Goal: Information Seeking & Learning: Find specific fact

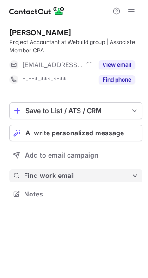
scroll to position [188, 148]
click at [62, 174] on span "Find work email" at bounding box center [78, 176] width 108 height 8
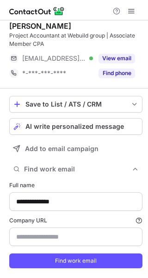
scroll to position [0, 0]
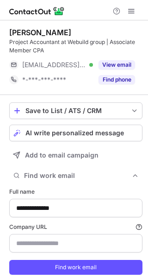
type input "**********"
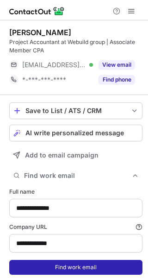
click at [82, 268] on button "Find work email" at bounding box center [76, 267] width 134 height 15
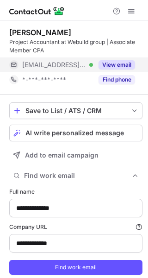
click at [123, 63] on button "View email" at bounding box center [117, 64] width 37 height 9
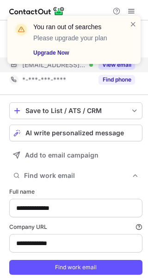
click at [136, 19] on div "You ran out of searches Please upgrade your plan Upgrade Now" at bounding box center [74, 40] width 134 height 48
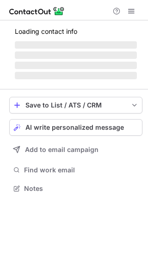
scroll to position [188, 148]
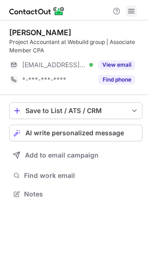
click at [131, 13] on span at bounding box center [131, 10] width 7 height 7
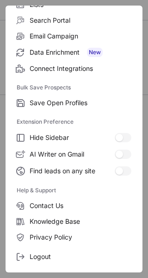
scroll to position [108, 0]
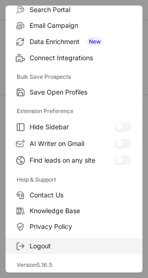
click at [93, 247] on span "Logout" at bounding box center [81, 246] width 102 height 8
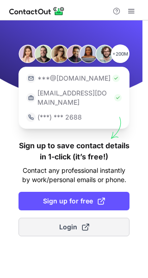
click at [47, 219] on button "Login" at bounding box center [74, 227] width 111 height 19
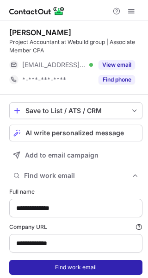
scroll to position [286, 142]
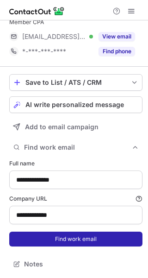
click at [94, 238] on button "Find work email" at bounding box center [76, 239] width 134 height 15
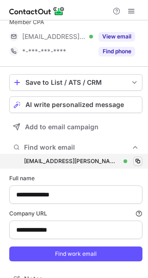
scroll to position [301, 142]
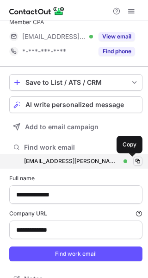
click at [134, 159] on span at bounding box center [137, 161] width 7 height 7
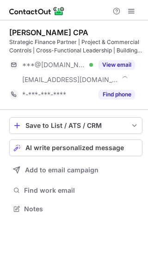
scroll to position [203, 148]
click at [64, 182] on div "Save to List / ATS / CRM List Select Lever Connect Greenhouse Connect Salesforc…" at bounding box center [76, 166] width 134 height 113
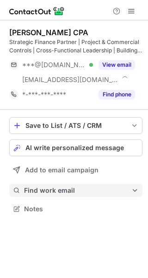
click at [63, 189] on span "Find work email" at bounding box center [78, 190] width 108 height 8
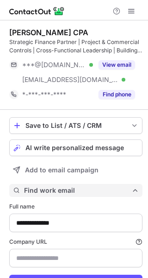
scroll to position [301, 142]
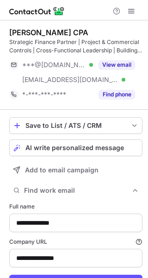
type input "**********"
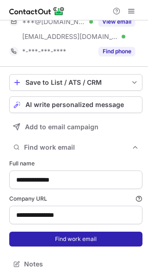
click at [99, 237] on button "Find work email" at bounding box center [76, 239] width 134 height 15
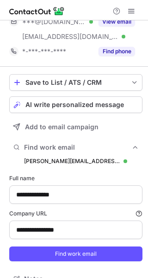
scroll to position [316, 142]
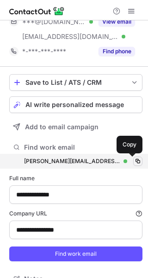
click at [134, 158] on span at bounding box center [137, 161] width 7 height 7
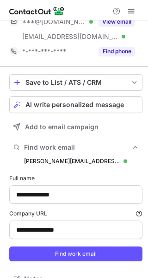
scroll to position [0, 0]
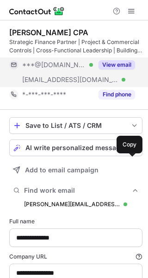
click at [116, 63] on button "View email" at bounding box center [117, 64] width 37 height 9
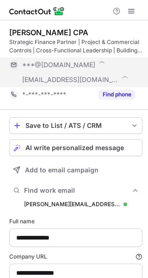
scroll to position [331, 142]
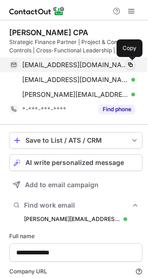
click at [130, 61] on span at bounding box center [130, 64] width 7 height 7
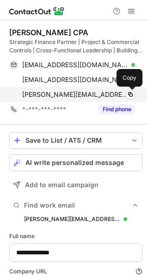
click at [130, 92] on span at bounding box center [130, 94] width 7 height 7
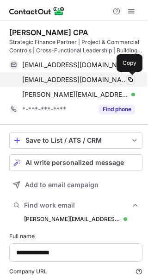
click at [131, 77] on span at bounding box center [130, 79] width 7 height 7
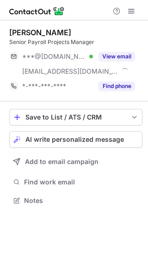
scroll to position [194, 148]
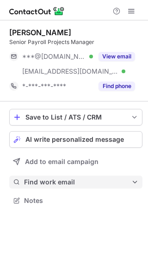
click at [55, 182] on span "Find work email" at bounding box center [78, 182] width 108 height 8
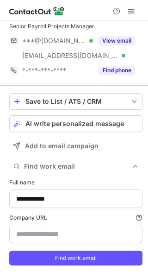
scroll to position [0, 0]
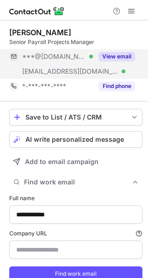
click at [121, 56] on button "View email" at bounding box center [117, 56] width 37 height 9
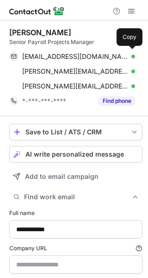
scroll to position [307, 142]
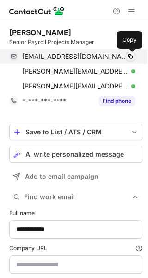
click at [130, 55] on span at bounding box center [130, 56] width 7 height 7
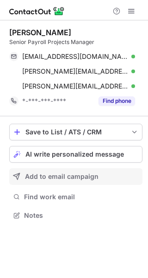
scroll to position [209, 148]
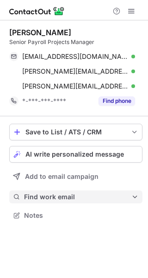
click at [79, 201] on span "Find work email" at bounding box center [78, 197] width 108 height 8
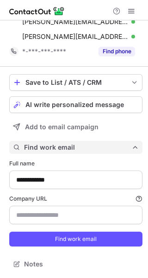
scroll to position [3, 0]
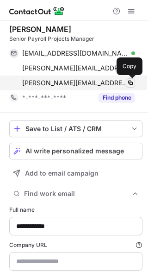
click at [131, 84] on span at bounding box center [130, 82] width 7 height 7
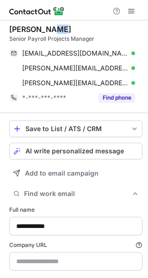
scroll to position [0, 0]
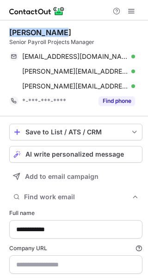
drag, startPoint x: 60, startPoint y: 26, endPoint x: 9, endPoint y: 28, distance: 51.5
click at [9, 28] on div "**********" at bounding box center [74, 173] width 148 height 307
copy div "Nadia Gayduk"
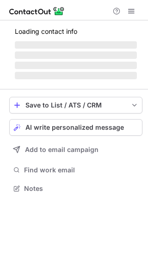
scroll to position [179, 148]
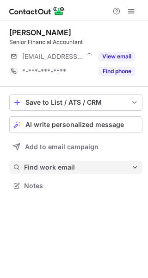
click at [58, 169] on span "Find work email" at bounding box center [78, 167] width 108 height 8
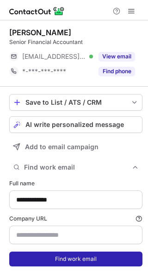
type input "**********"
click at [70, 259] on button "Find work email" at bounding box center [76, 259] width 134 height 15
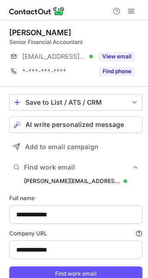
scroll to position [293, 142]
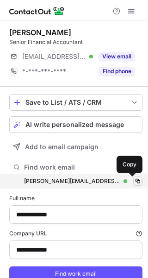
click at [134, 179] on span at bounding box center [137, 181] width 7 height 7
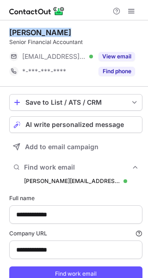
drag, startPoint x: 64, startPoint y: 32, endPoint x: 3, endPoint y: 29, distance: 60.4
click at [3, 29] on div "**********" at bounding box center [74, 166] width 148 height 293
copy div "[PERSON_NAME]"
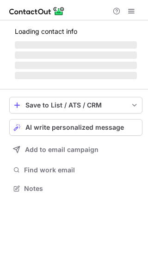
scroll to position [179, 148]
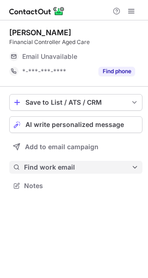
click at [53, 166] on span "Find work email" at bounding box center [78, 167] width 108 height 8
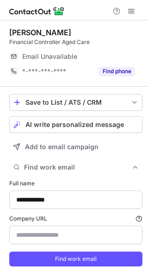
scroll to position [278, 142]
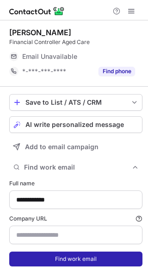
type input "**********"
click at [44, 259] on button "Find work email" at bounding box center [76, 259] width 134 height 15
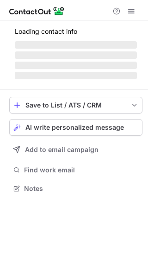
scroll to position [179, 148]
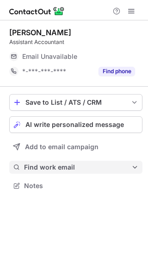
click at [69, 168] on span "Find work email" at bounding box center [78, 167] width 108 height 8
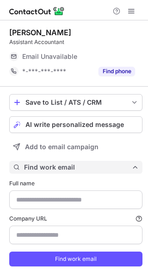
type input "**********"
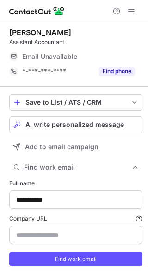
scroll to position [278, 142]
type input "**********"
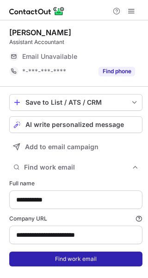
click at [55, 259] on button "Find work email" at bounding box center [76, 259] width 134 height 15
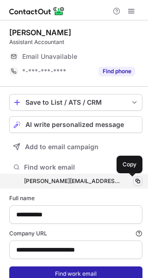
click at [134, 182] on span at bounding box center [137, 181] width 7 height 7
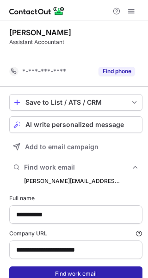
scroll to position [278, 142]
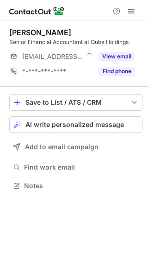
scroll to position [179, 148]
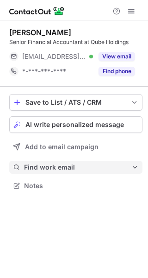
click at [53, 170] on span "Find work email" at bounding box center [78, 167] width 108 height 8
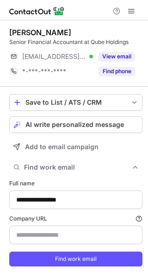
type input "**********"
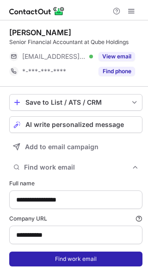
click at [55, 259] on button "Find work email" at bounding box center [76, 259] width 134 height 15
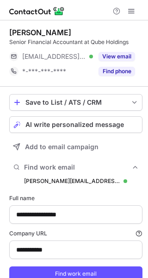
scroll to position [293, 142]
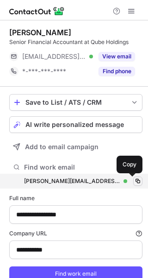
click at [134, 179] on span at bounding box center [137, 181] width 7 height 7
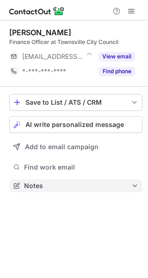
scroll to position [179, 148]
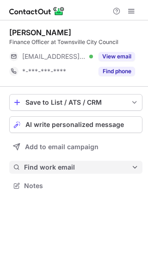
click at [56, 169] on span "Find work email" at bounding box center [78, 167] width 108 height 8
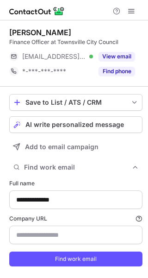
scroll to position [278, 142]
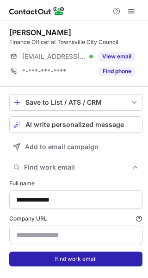
type input "**********"
click at [52, 259] on button "Find work email" at bounding box center [76, 259] width 134 height 15
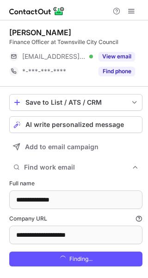
scroll to position [293, 142]
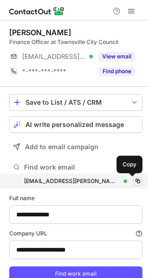
click at [134, 180] on span at bounding box center [137, 181] width 7 height 7
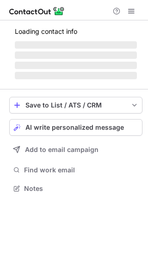
scroll to position [188, 148]
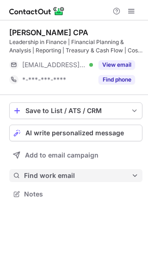
click at [45, 172] on span "Find work email" at bounding box center [78, 176] width 108 height 8
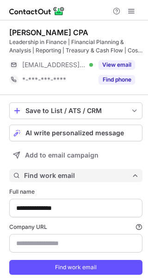
scroll to position [286, 142]
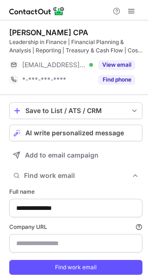
type input "**********"
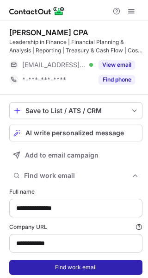
click at [49, 265] on button "Find work email" at bounding box center [76, 267] width 134 height 15
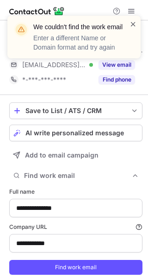
click at [133, 22] on span at bounding box center [133, 23] width 7 height 9
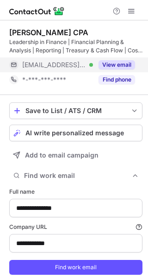
click at [109, 61] on button "View email" at bounding box center [117, 64] width 37 height 9
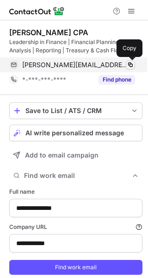
click at [131, 62] on span at bounding box center [130, 64] width 7 height 7
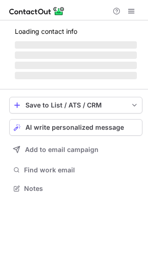
scroll to position [203, 148]
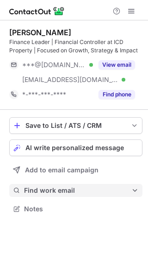
click at [70, 189] on span "Find work email" at bounding box center [78, 190] width 108 height 8
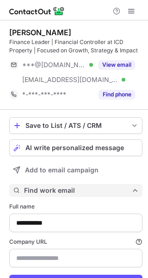
scroll to position [301, 142]
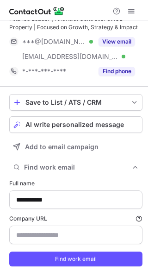
type input "**********"
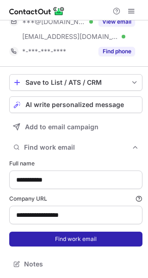
click at [90, 241] on button "Find work email" at bounding box center [76, 239] width 134 height 15
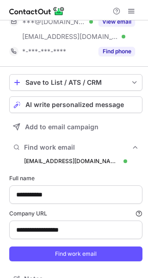
scroll to position [316, 142]
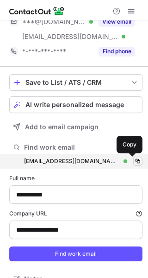
click at [134, 160] on span at bounding box center [137, 161] width 7 height 7
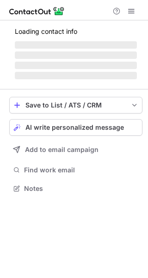
scroll to position [188, 148]
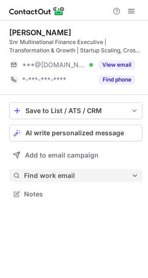
click at [55, 175] on span "Find work email" at bounding box center [78, 176] width 108 height 8
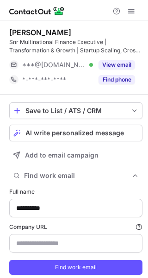
type input "**********"
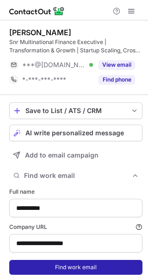
click at [50, 264] on button "Find work email" at bounding box center [76, 267] width 134 height 15
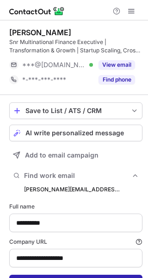
scroll to position [301, 142]
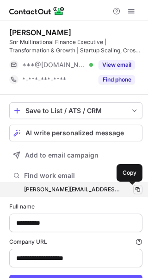
drag, startPoint x: 133, startPoint y: 187, endPoint x: 147, endPoint y: 176, distance: 18.1
click at [134, 187] on span at bounding box center [137, 189] width 7 height 7
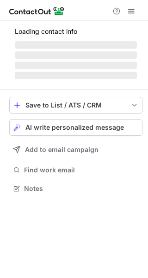
scroll to position [179, 148]
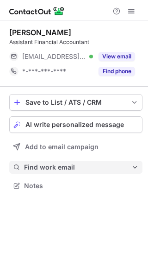
click at [65, 162] on button "Find work email" at bounding box center [76, 167] width 134 height 13
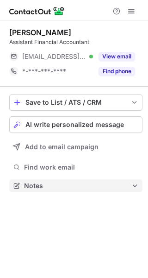
scroll to position [179, 148]
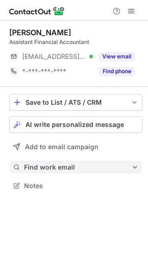
click at [60, 167] on span "Find work email" at bounding box center [78, 167] width 108 height 8
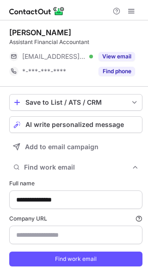
scroll to position [278, 142]
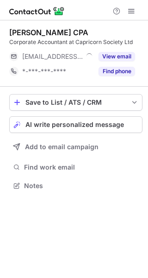
scroll to position [179, 148]
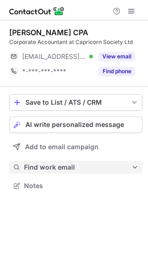
click at [52, 164] on span "Find work email" at bounding box center [78, 167] width 108 height 8
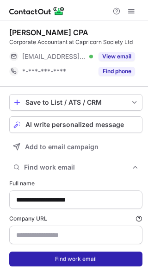
type input "**********"
click at [57, 257] on button "Find work email" at bounding box center [76, 259] width 134 height 15
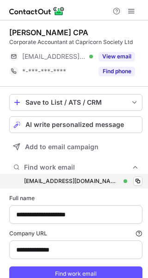
scroll to position [293, 142]
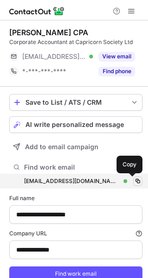
click at [134, 180] on span at bounding box center [137, 181] width 7 height 7
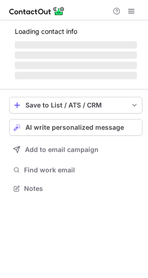
scroll to position [194, 148]
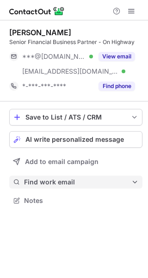
drag, startPoint x: 64, startPoint y: 185, endPoint x: 81, endPoint y: 186, distance: 17.3
click at [64, 185] on span "Find work email" at bounding box center [78, 182] width 108 height 8
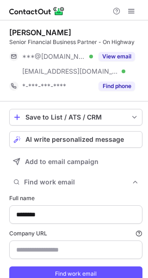
type input "**********"
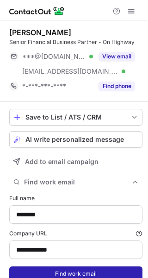
click at [85, 273] on button "Find work email" at bounding box center [76, 274] width 134 height 15
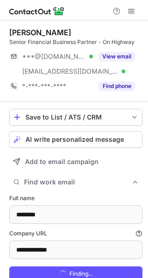
scroll to position [307, 142]
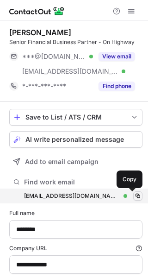
click at [134, 192] on span at bounding box center [137, 195] width 7 height 7
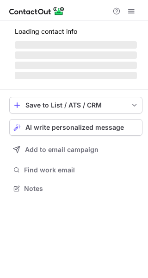
scroll to position [179, 148]
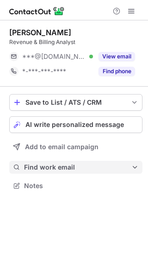
click at [62, 167] on span "Find work email" at bounding box center [78, 167] width 108 height 8
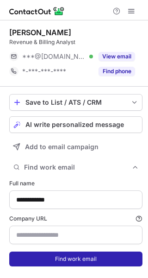
type input "**********"
click at [53, 257] on button "Find work email" at bounding box center [76, 259] width 134 height 15
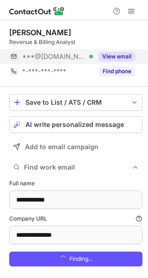
click at [105, 52] on button "View email" at bounding box center [117, 56] width 37 height 9
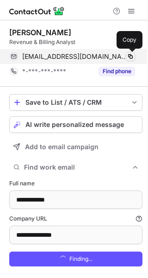
click at [131, 55] on span at bounding box center [130, 56] width 7 height 7
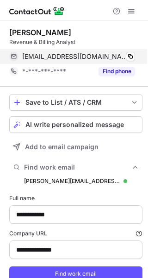
scroll to position [293, 142]
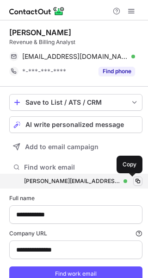
click at [134, 180] on span at bounding box center [137, 181] width 7 height 7
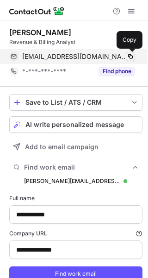
click at [129, 56] on span at bounding box center [130, 56] width 7 height 7
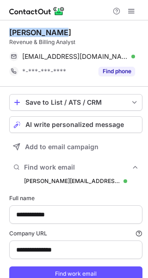
drag, startPoint x: 43, startPoint y: 30, endPoint x: 8, endPoint y: 30, distance: 34.8
click at [8, 30] on div "**********" at bounding box center [74, 166] width 148 height 293
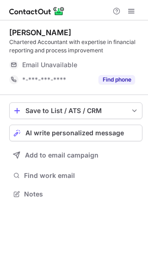
scroll to position [188, 148]
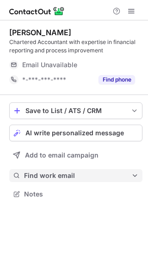
click at [61, 169] on button "Find work email" at bounding box center [76, 175] width 134 height 13
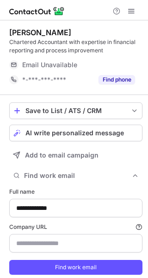
scroll to position [286, 142]
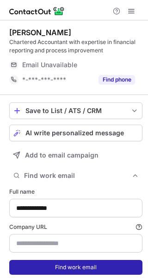
type input "**********"
click at [50, 266] on button "Find work email" at bounding box center [76, 267] width 134 height 15
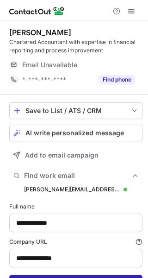
scroll to position [301, 142]
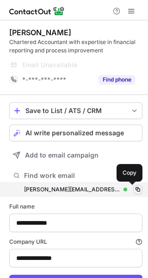
click at [134, 188] on span at bounding box center [137, 189] width 7 height 7
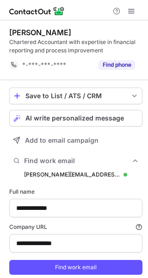
scroll to position [286, 142]
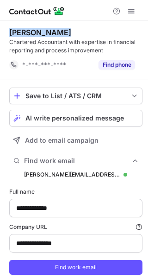
drag, startPoint x: 61, startPoint y: 31, endPoint x: 4, endPoint y: 32, distance: 57.0
click at [4, 32] on div "**********" at bounding box center [74, 163] width 148 height 286
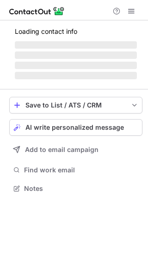
scroll to position [194, 148]
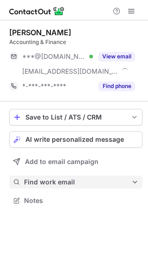
click at [79, 181] on span "Find work email" at bounding box center [78, 182] width 108 height 8
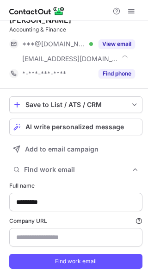
scroll to position [35, 0]
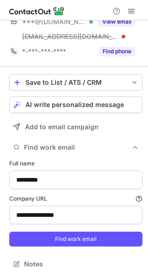
type input "**********"
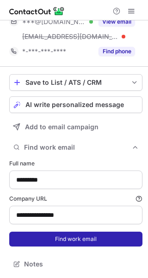
click at [82, 239] on button "Find work email" at bounding box center [76, 239] width 134 height 15
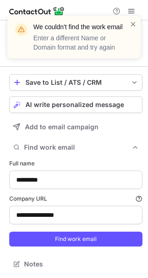
scroll to position [0, 0]
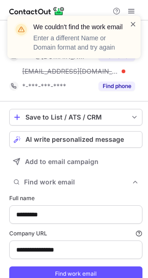
click at [133, 23] on span at bounding box center [133, 23] width 7 height 9
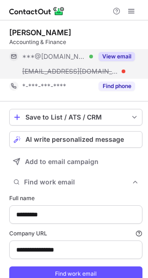
click at [113, 55] on button "View email" at bounding box center [117, 56] width 37 height 9
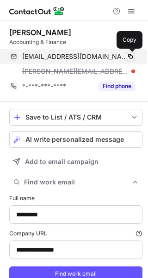
click at [133, 56] on span at bounding box center [130, 56] width 7 height 7
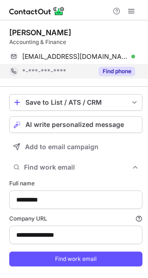
scroll to position [278, 142]
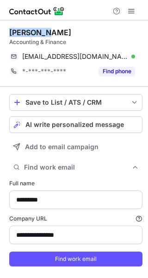
drag, startPoint x: 45, startPoint y: 32, endPoint x: 6, endPoint y: 29, distance: 39.5
click at [6, 29] on div "**********" at bounding box center [74, 159] width 148 height 278
copy div "Olivia An"
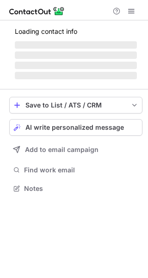
scroll to position [179, 148]
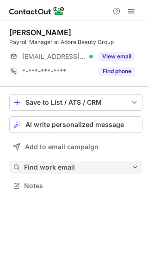
click at [102, 165] on span "Find work email" at bounding box center [78, 167] width 108 height 8
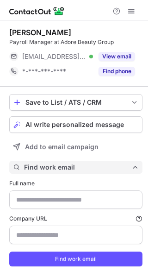
type input "**********"
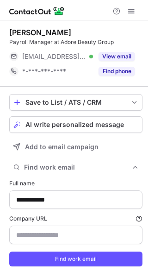
scroll to position [278, 142]
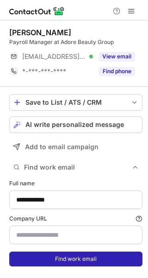
type input "**********"
click at [89, 258] on button "Find work email" at bounding box center [76, 259] width 134 height 15
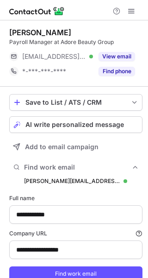
scroll to position [293, 142]
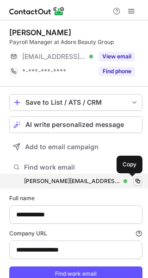
click at [134, 179] on span at bounding box center [137, 181] width 7 height 7
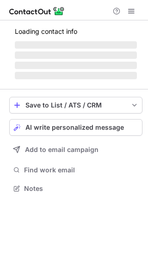
scroll to position [5, 5]
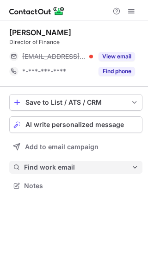
drag, startPoint x: 57, startPoint y: 166, endPoint x: 59, endPoint y: 171, distance: 4.8
click at [58, 166] on span "Find work email" at bounding box center [78, 167] width 108 height 8
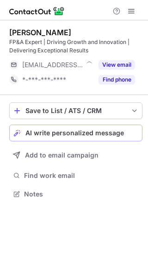
scroll to position [188, 148]
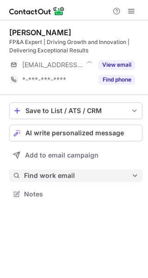
click at [87, 177] on span "Find work email" at bounding box center [78, 176] width 108 height 8
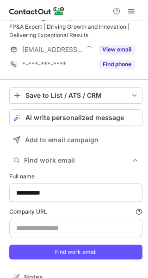
scroll to position [28, 0]
type input "**********"
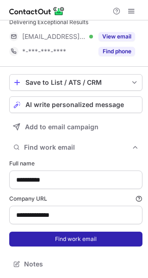
click at [82, 239] on button "Find work email" at bounding box center [76, 239] width 134 height 15
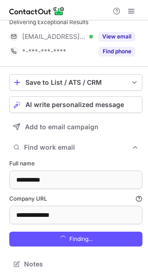
scroll to position [301, 142]
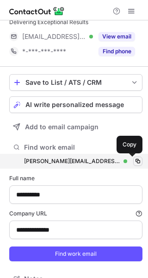
click at [134, 160] on span at bounding box center [137, 161] width 7 height 7
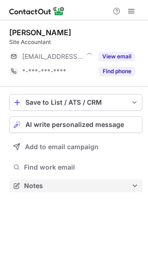
scroll to position [179, 148]
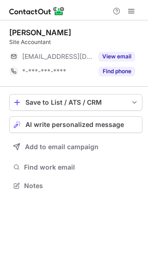
click at [64, 175] on div "Save to List / ATS / CRM List Select Lever Connect Greenhouse Connect Salesforc…" at bounding box center [76, 143] width 134 height 113
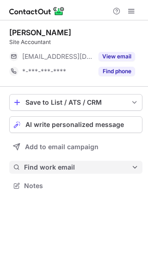
click at [69, 163] on span "Find work email" at bounding box center [78, 167] width 108 height 8
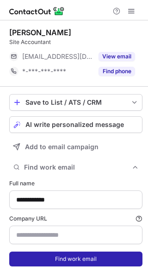
type input "**********"
click at [62, 255] on button "Find work email" at bounding box center [76, 259] width 134 height 15
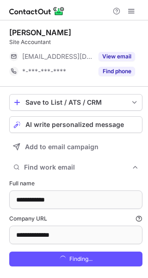
scroll to position [293, 142]
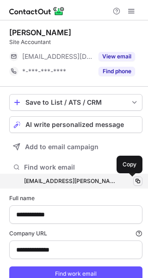
click at [134, 181] on span at bounding box center [137, 181] width 7 height 7
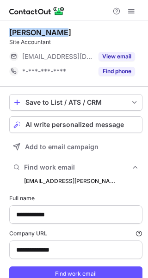
drag, startPoint x: 62, startPoint y: 28, endPoint x: 8, endPoint y: 29, distance: 53.3
click at [8, 29] on div "**********" at bounding box center [74, 166] width 148 height 293
copy div "Kiara Clarke"
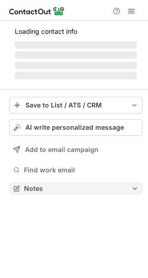
scroll to position [179, 148]
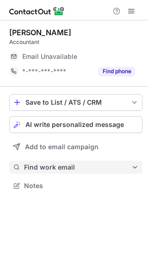
click at [63, 172] on button "Find work email" at bounding box center [76, 167] width 134 height 13
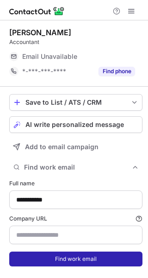
type input "**********"
click at [56, 260] on button "Find work email" at bounding box center [76, 259] width 134 height 15
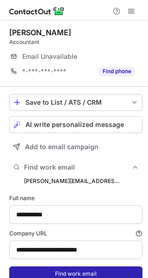
scroll to position [293, 142]
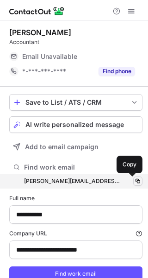
click at [134, 182] on span at bounding box center [137, 181] width 7 height 7
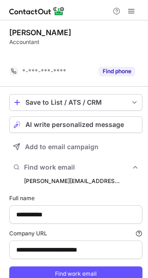
scroll to position [278, 142]
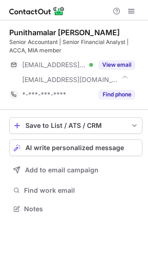
scroll to position [203, 148]
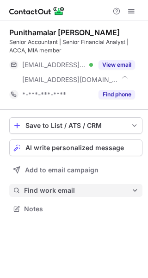
drag, startPoint x: 56, startPoint y: 192, endPoint x: 61, endPoint y: 196, distance: 5.9
click at [57, 192] on span "Find work email" at bounding box center [78, 190] width 108 height 8
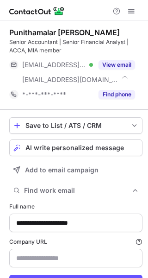
type input "**********"
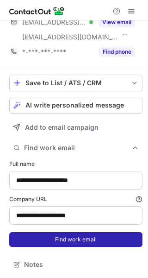
scroll to position [43, 0]
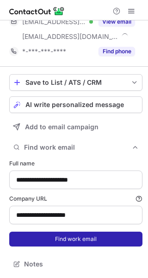
click at [92, 236] on button "Find work email" at bounding box center [76, 239] width 134 height 15
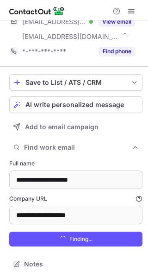
scroll to position [0, 0]
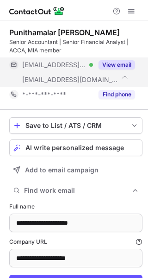
click at [108, 66] on button "View email" at bounding box center [117, 64] width 37 height 9
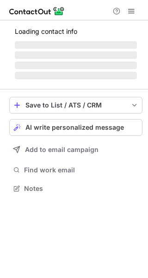
scroll to position [179, 148]
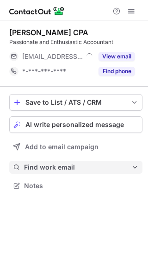
click at [59, 166] on span "Find work email" at bounding box center [78, 167] width 108 height 8
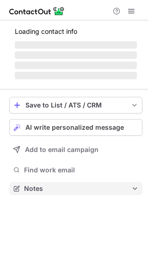
scroll to position [179, 148]
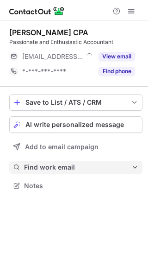
drag, startPoint x: 67, startPoint y: 162, endPoint x: 67, endPoint y: 171, distance: 8.3
click at [67, 162] on button "Find work email" at bounding box center [76, 167] width 134 height 13
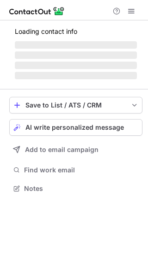
scroll to position [188, 148]
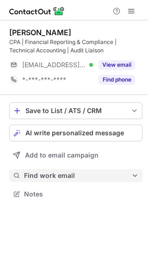
click at [50, 172] on span "Find work email" at bounding box center [78, 176] width 108 height 8
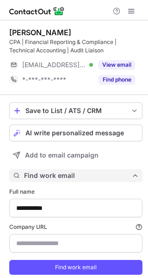
scroll to position [286, 142]
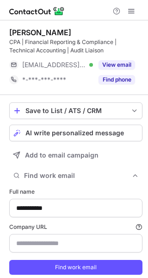
type input "**********"
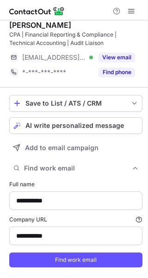
scroll to position [0, 0]
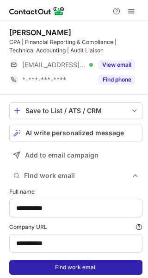
click at [68, 265] on button "Find work email" at bounding box center [76, 267] width 134 height 15
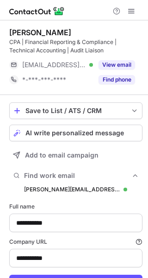
scroll to position [301, 142]
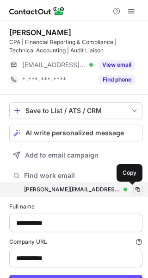
click at [134, 187] on span at bounding box center [137, 189] width 7 height 7
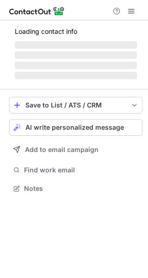
scroll to position [194, 148]
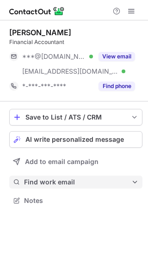
click at [49, 181] on span "Find work email" at bounding box center [78, 182] width 108 height 8
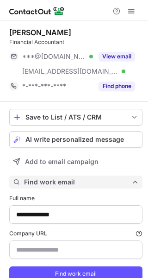
scroll to position [293, 142]
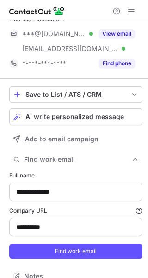
type input "**********"
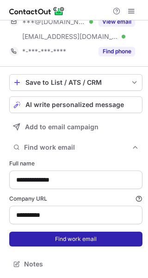
click at [90, 239] on button "Find work email" at bounding box center [76, 239] width 134 height 15
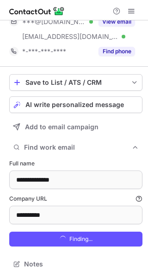
scroll to position [307, 142]
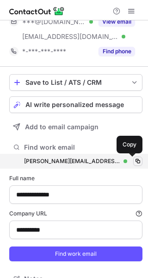
click at [134, 161] on span at bounding box center [137, 161] width 7 height 7
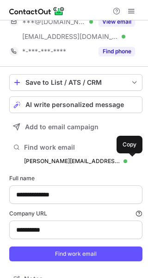
scroll to position [0, 0]
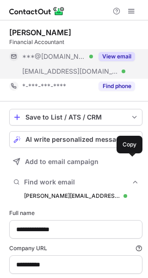
click at [128, 57] on button "View email" at bounding box center [117, 56] width 37 height 9
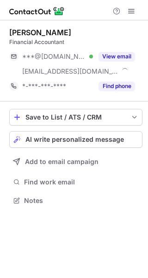
scroll to position [194, 148]
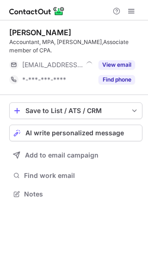
scroll to position [179, 148]
click at [70, 172] on span "Find work email" at bounding box center [81, 176] width 115 height 8
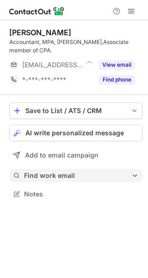
scroll to position [286, 142]
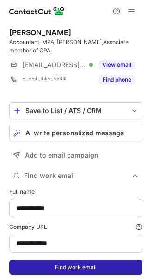
type input "**********"
click at [66, 268] on button "Find work email" at bounding box center [76, 267] width 134 height 15
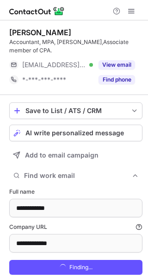
scroll to position [301, 142]
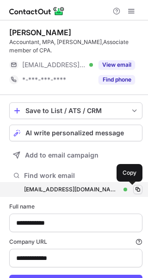
click at [134, 187] on span at bounding box center [137, 189] width 7 height 7
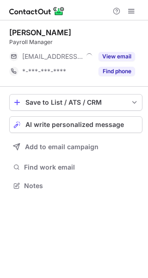
scroll to position [179, 148]
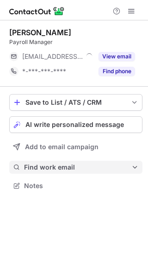
click at [77, 167] on span "Find work email" at bounding box center [78, 167] width 108 height 8
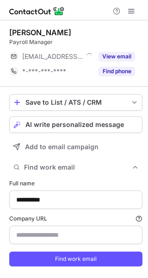
scroll to position [278, 142]
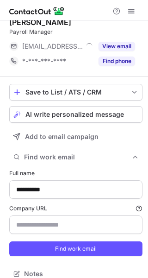
type input "**********"
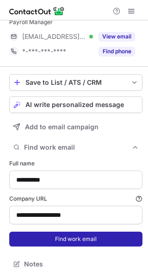
click at [77, 235] on button "Find work email" at bounding box center [76, 239] width 134 height 15
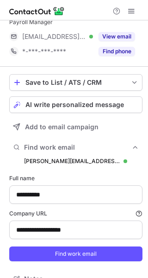
scroll to position [293, 142]
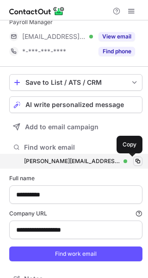
drag, startPoint x: 131, startPoint y: 161, endPoint x: 135, endPoint y: 159, distance: 4.8
click at [134, 161] on span at bounding box center [137, 161] width 7 height 7
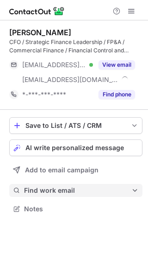
scroll to position [203, 148]
click at [74, 189] on span "Find work email" at bounding box center [78, 190] width 108 height 8
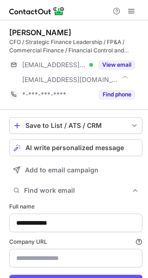
scroll to position [19, 0]
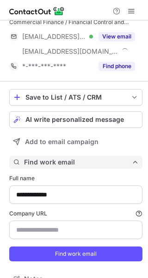
type input "**********"
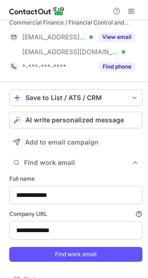
scroll to position [43, 0]
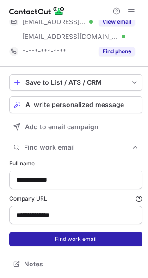
click at [124, 241] on button "Find work email" at bounding box center [76, 239] width 134 height 15
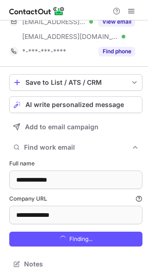
scroll to position [316, 142]
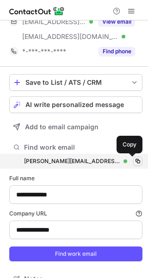
click at [134, 159] on span at bounding box center [137, 161] width 7 height 7
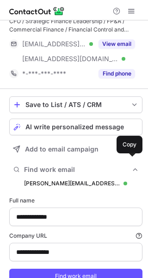
scroll to position [0, 0]
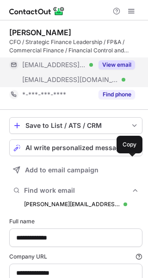
click at [117, 62] on button "View email" at bounding box center [117, 64] width 37 height 9
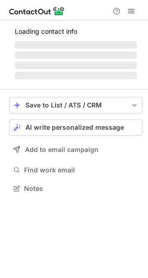
scroll to position [203, 148]
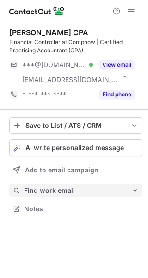
drag, startPoint x: 53, startPoint y: 191, endPoint x: 122, endPoint y: 196, distance: 69.2
click at [53, 191] on span "Find work email" at bounding box center [78, 190] width 108 height 8
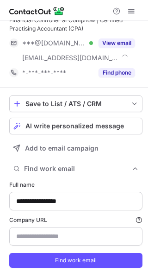
type input "**********"
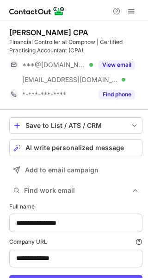
scroll to position [30, 0]
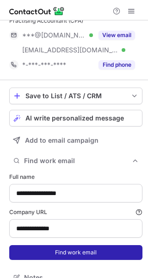
click at [122, 254] on button "Find work email" at bounding box center [76, 252] width 134 height 15
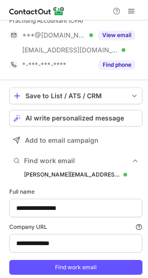
scroll to position [316, 142]
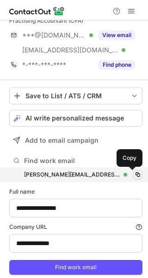
click at [134, 173] on span at bounding box center [137, 174] width 7 height 7
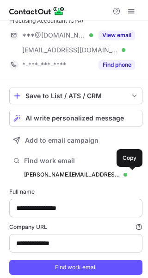
scroll to position [0, 0]
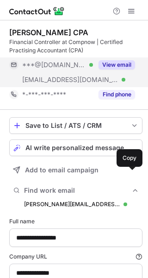
click at [122, 62] on button "View email" at bounding box center [117, 64] width 37 height 9
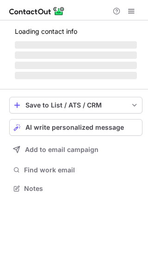
scroll to position [188, 148]
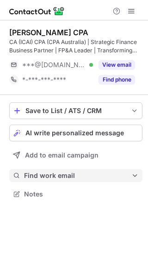
click at [64, 174] on span "Find work email" at bounding box center [78, 176] width 108 height 8
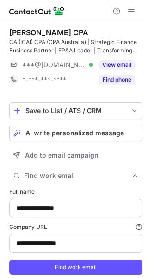
type input "**********"
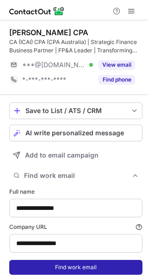
click at [53, 264] on button "Find work email" at bounding box center [76, 267] width 134 height 15
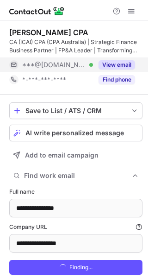
click at [121, 63] on button "View email" at bounding box center [117, 64] width 37 height 9
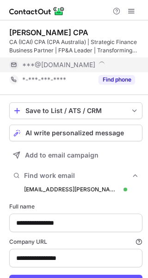
scroll to position [301, 142]
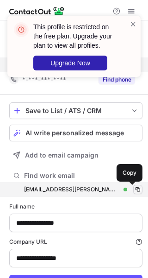
click at [134, 188] on span at bounding box center [137, 189] width 7 height 7
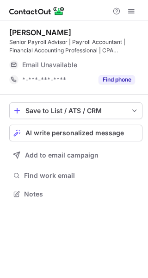
scroll to position [188, 148]
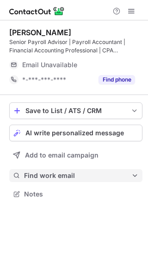
click at [54, 176] on span "Find work email" at bounding box center [78, 176] width 108 height 8
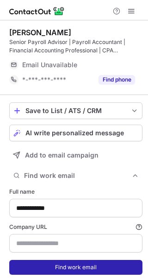
type input "**********"
click at [58, 264] on button "Find work email" at bounding box center [76, 267] width 134 height 15
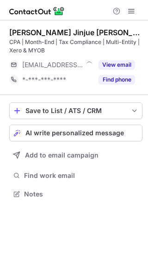
scroll to position [188, 148]
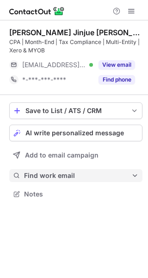
click at [89, 175] on span "Find work email" at bounding box center [78, 176] width 108 height 8
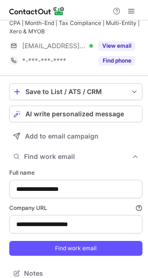
type input "**********"
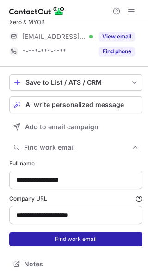
click at [79, 235] on button "Find work email" at bounding box center [76, 239] width 134 height 15
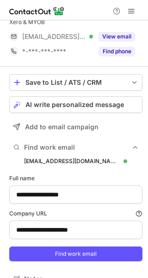
scroll to position [301, 142]
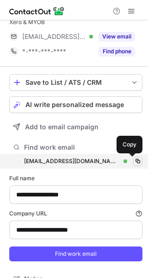
click at [134, 160] on span at bounding box center [137, 161] width 7 height 7
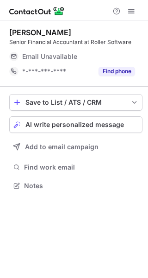
scroll to position [179, 148]
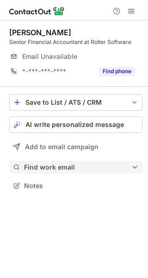
click at [64, 169] on span "Find work email" at bounding box center [78, 167] width 108 height 8
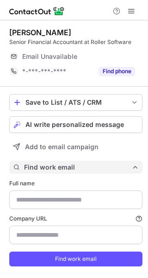
type input "**********"
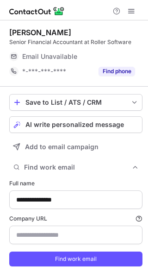
scroll to position [278, 142]
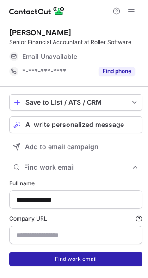
type input "**********"
click at [48, 262] on button "Find work email" at bounding box center [76, 259] width 134 height 15
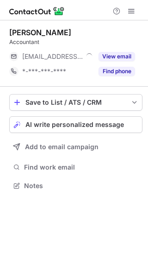
scroll to position [179, 148]
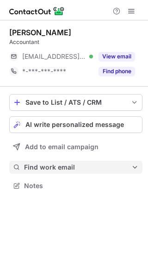
drag, startPoint x: 60, startPoint y: 167, endPoint x: 70, endPoint y: 172, distance: 11.8
click at [60, 167] on span "Find work email" at bounding box center [78, 167] width 108 height 8
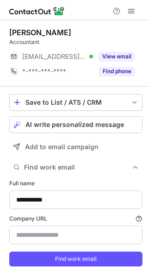
scroll to position [278, 142]
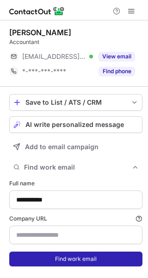
type input "**********"
click at [64, 257] on button "Find work email" at bounding box center [76, 259] width 134 height 15
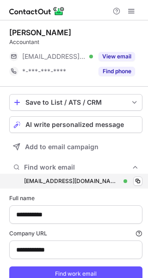
scroll to position [293, 142]
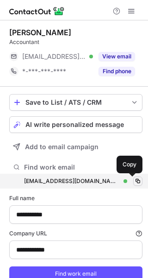
click at [134, 180] on span at bounding box center [137, 181] width 7 height 7
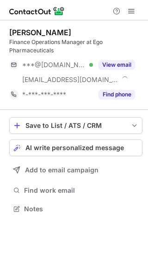
scroll to position [203, 148]
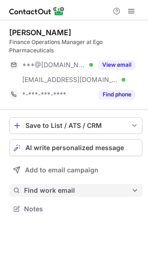
click at [66, 186] on span "Find work email" at bounding box center [78, 190] width 108 height 8
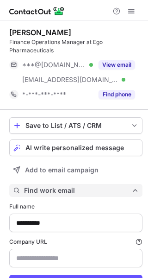
scroll to position [301, 142]
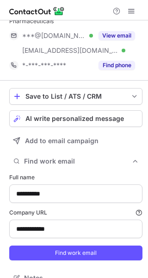
type input "**********"
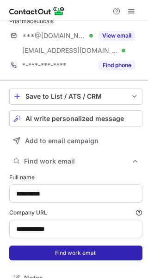
scroll to position [43, 0]
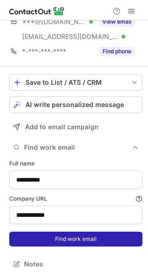
click at [81, 239] on button "Find work email" at bounding box center [76, 239] width 134 height 15
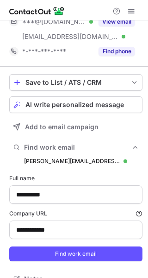
scroll to position [316, 142]
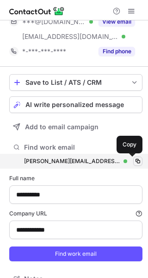
click at [134, 161] on span at bounding box center [137, 161] width 7 height 7
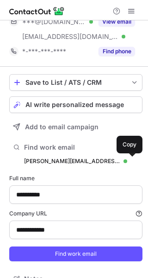
scroll to position [0, 0]
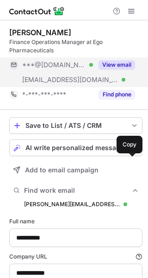
click at [116, 63] on button "View email" at bounding box center [117, 64] width 37 height 9
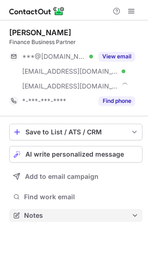
scroll to position [209, 148]
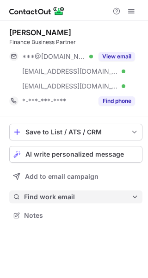
drag, startPoint x: 58, startPoint y: 199, endPoint x: 63, endPoint y: 197, distance: 5.4
click at [58, 199] on span "Find work email" at bounding box center [78, 197] width 108 height 8
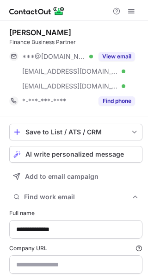
scroll to position [27, 0]
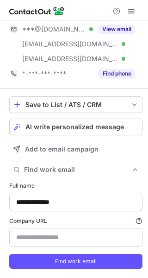
type input "**********"
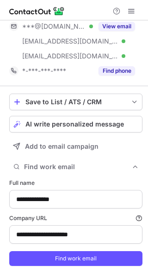
scroll to position [46, 0]
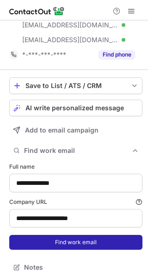
click at [107, 245] on button "Find work email" at bounding box center [76, 242] width 134 height 15
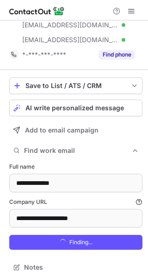
scroll to position [322, 142]
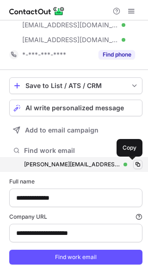
click at [134, 160] on button at bounding box center [138, 164] width 9 height 9
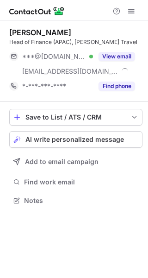
scroll to position [194, 148]
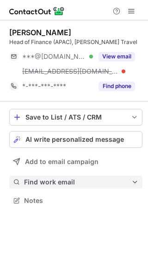
click at [71, 182] on span "Find work email" at bounding box center [78, 182] width 108 height 8
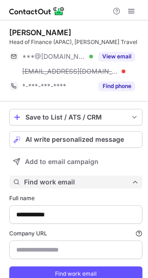
scroll to position [293, 142]
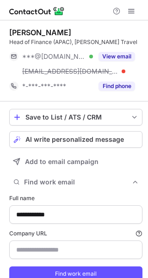
type input "**********"
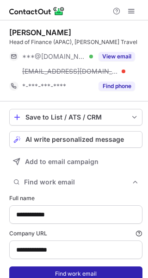
click at [72, 273] on button "Find work email" at bounding box center [76, 274] width 134 height 15
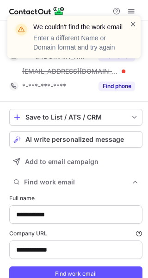
click at [136, 23] on span at bounding box center [133, 23] width 7 height 9
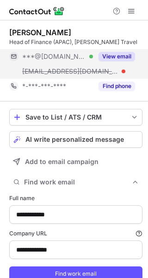
click at [113, 59] on button "View email" at bounding box center [117, 56] width 37 height 9
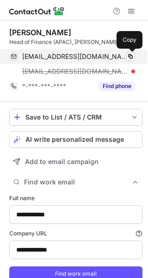
click at [131, 56] on span at bounding box center [130, 56] width 7 height 7
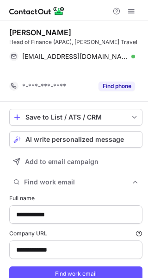
scroll to position [278, 142]
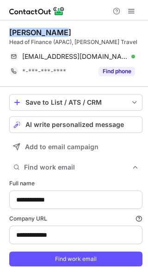
drag, startPoint x: 67, startPoint y: 33, endPoint x: 8, endPoint y: 33, distance: 58.9
click at [8, 33] on div "**********" at bounding box center [74, 159] width 148 height 278
copy div "Chanra Young"
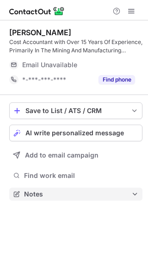
scroll to position [188, 148]
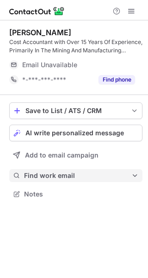
click at [58, 179] on span "Find work email" at bounding box center [78, 176] width 108 height 8
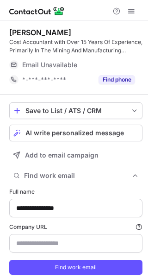
scroll to position [286, 142]
type input "**********"
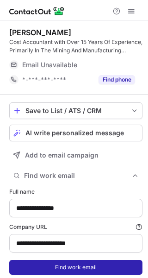
click at [59, 264] on button "Find work email" at bounding box center [76, 267] width 134 height 15
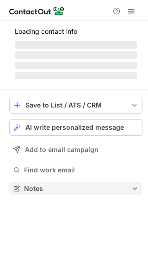
scroll to position [194, 148]
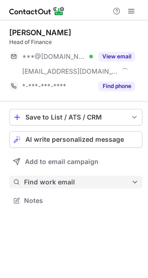
click at [64, 185] on span "Find work email" at bounding box center [78, 182] width 108 height 8
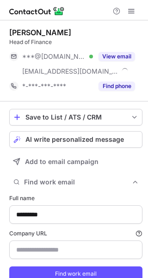
type input "**********"
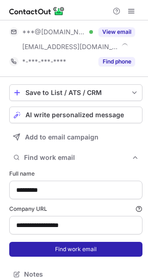
scroll to position [35, 0]
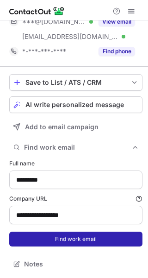
click at [90, 242] on button "Find work email" at bounding box center [76, 239] width 134 height 15
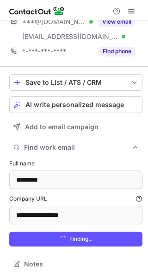
scroll to position [307, 142]
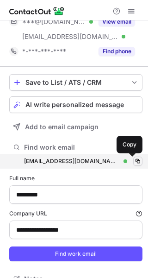
click at [134, 158] on span at bounding box center [137, 161] width 7 height 7
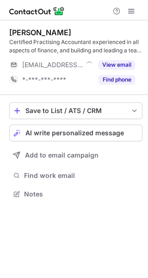
scroll to position [188, 148]
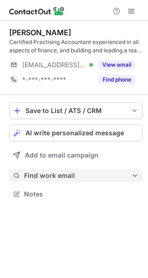
click at [64, 178] on span "Find work email" at bounding box center [78, 176] width 108 height 8
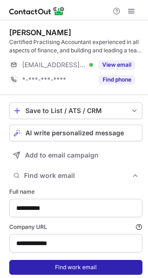
type input "**********"
click at [63, 264] on button "Find work email" at bounding box center [76, 267] width 134 height 15
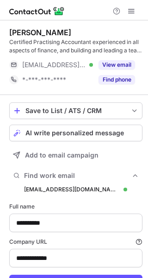
scroll to position [301, 142]
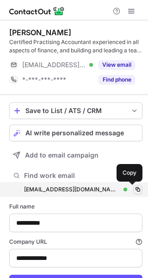
click at [134, 187] on span at bounding box center [137, 189] width 7 height 7
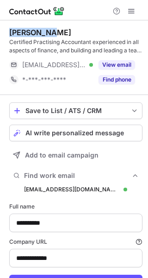
drag, startPoint x: 26, startPoint y: 33, endPoint x: 7, endPoint y: 32, distance: 18.6
click at [7, 32] on div "**********" at bounding box center [74, 170] width 148 height 301
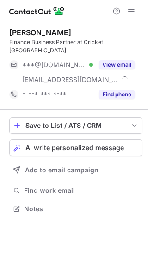
scroll to position [194, 148]
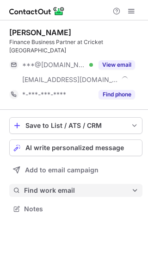
click at [98, 184] on button "Find work email" at bounding box center [76, 190] width 134 height 13
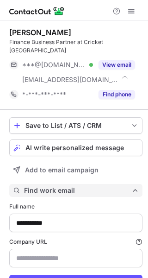
type input "**********"
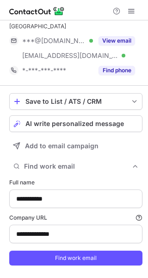
scroll to position [35, 0]
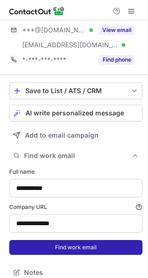
click at [83, 240] on button "Find work email" at bounding box center [76, 247] width 134 height 15
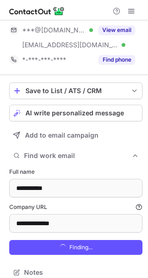
scroll to position [307, 142]
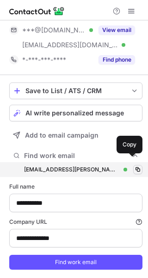
click at [134, 166] on span at bounding box center [137, 169] width 7 height 7
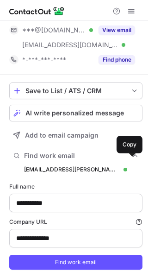
scroll to position [0, 0]
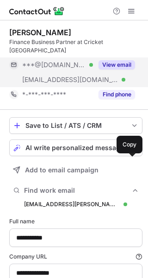
click at [131, 60] on button "View email" at bounding box center [117, 64] width 37 height 9
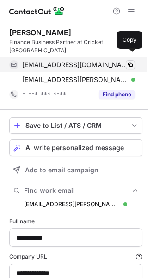
click at [131, 61] on span at bounding box center [130, 64] width 7 height 7
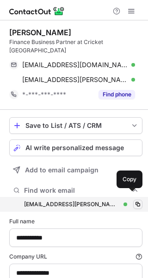
click at [134, 201] on span at bounding box center [137, 204] width 7 height 7
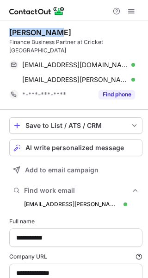
drag, startPoint x: 51, startPoint y: 32, endPoint x: 6, endPoint y: 31, distance: 45.0
click at [6, 31] on div "**********" at bounding box center [74, 178] width 148 height 316
copy div "Nisal Viraj"
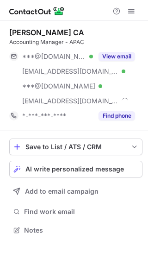
scroll to position [224, 148]
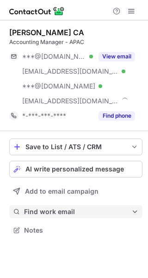
click at [68, 213] on span "Find work email" at bounding box center [78, 212] width 108 height 8
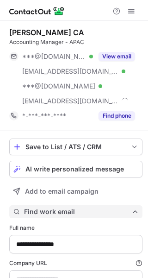
scroll to position [322, 142]
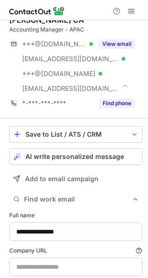
type input "**********"
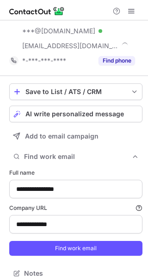
scroll to position [64, 0]
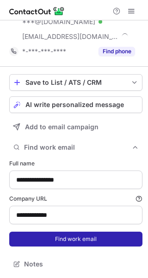
click at [114, 236] on button "Find work email" at bounding box center [76, 239] width 134 height 15
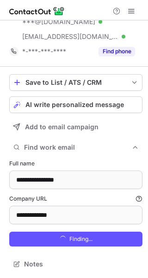
scroll to position [337, 142]
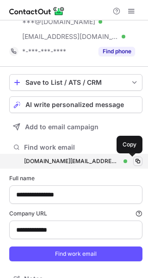
click at [134, 161] on span at bounding box center [137, 161] width 7 height 7
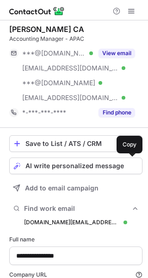
scroll to position [0, 0]
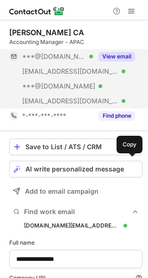
click at [123, 56] on button "View email" at bounding box center [117, 56] width 37 height 9
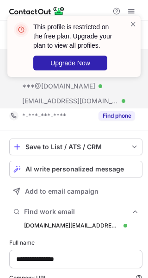
drag, startPoint x: 134, startPoint y: 20, endPoint x: 137, endPoint y: 14, distance: 6.8
click at [134, 20] on span at bounding box center [133, 23] width 7 height 9
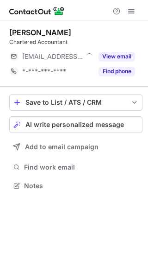
scroll to position [179, 148]
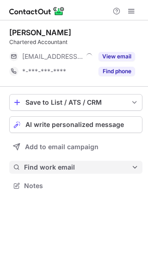
click at [89, 167] on span "Find work email" at bounding box center [78, 167] width 108 height 8
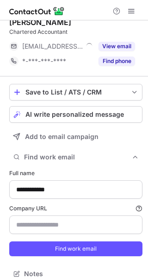
scroll to position [5, 0]
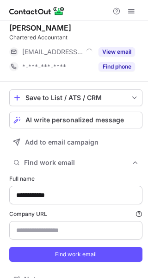
type input "**********"
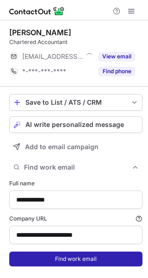
click at [95, 256] on button "Find work email" at bounding box center [76, 259] width 134 height 15
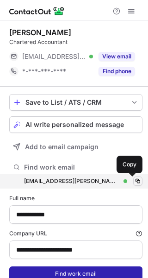
click at [134, 180] on span at bounding box center [137, 181] width 7 height 7
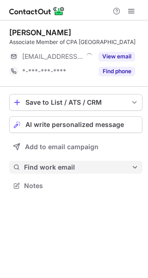
scroll to position [179, 148]
click at [64, 173] on button "Find work email" at bounding box center [76, 167] width 134 height 13
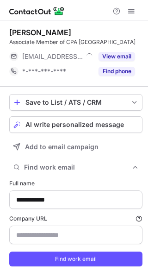
scroll to position [20, 0]
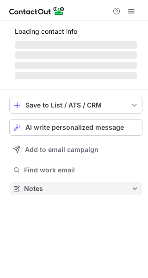
scroll to position [182, 148]
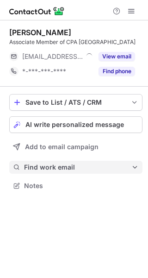
click at [69, 173] on button "Find work email" at bounding box center [76, 167] width 134 height 13
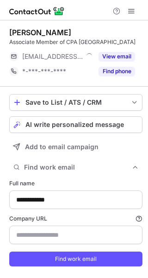
scroll to position [20, 0]
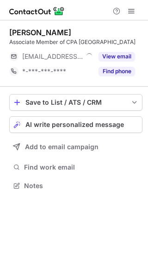
scroll to position [179, 148]
click at [91, 167] on span "Find work email" at bounding box center [81, 167] width 115 height 8
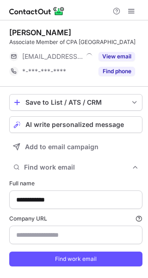
type input "**********"
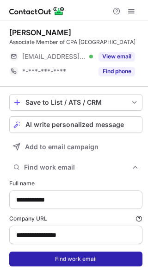
click at [68, 255] on button "Find work email" at bounding box center [76, 259] width 134 height 15
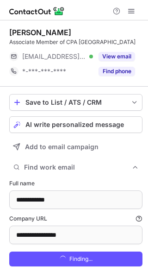
scroll to position [293, 142]
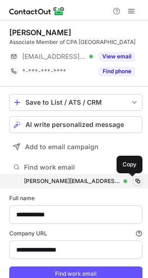
click at [134, 181] on span at bounding box center [137, 181] width 7 height 7
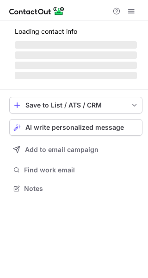
scroll to position [179, 148]
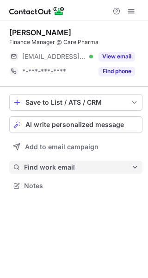
click at [66, 165] on span "Find work email" at bounding box center [78, 167] width 108 height 8
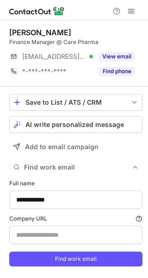
scroll to position [278, 142]
type input "**********"
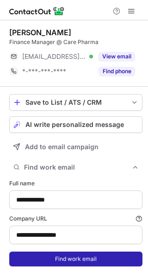
click at [79, 255] on button "Find work email" at bounding box center [76, 259] width 134 height 15
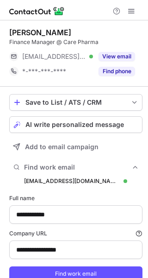
scroll to position [293, 142]
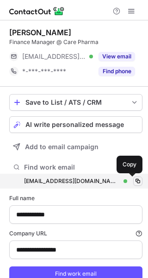
click at [134, 181] on span at bounding box center [137, 181] width 7 height 7
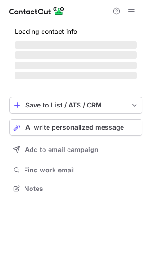
scroll to position [179, 148]
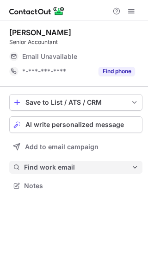
click at [57, 169] on span "Find work email" at bounding box center [78, 167] width 108 height 8
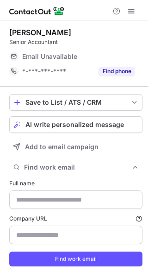
type input "**********"
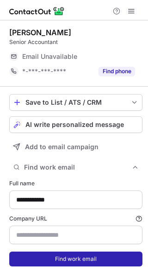
type input "**********"
click at [53, 256] on button "Find work email" at bounding box center [76, 259] width 134 height 15
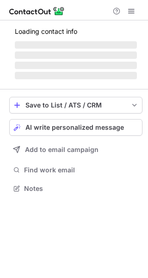
scroll to position [179, 148]
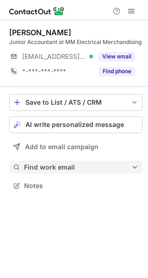
click at [61, 165] on span "Find work email" at bounding box center [78, 167] width 108 height 8
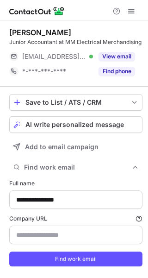
type input "**********"
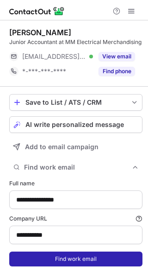
click at [59, 267] on button "Find work email" at bounding box center [76, 259] width 134 height 15
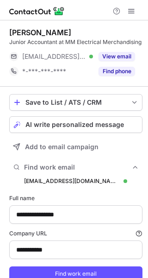
scroll to position [301, 142]
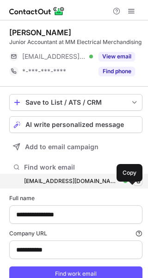
click at [134, 185] on span at bounding box center [137, 181] width 7 height 7
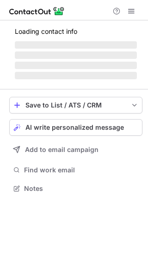
scroll to position [179, 148]
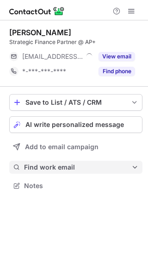
click at [67, 167] on span "Find work email" at bounding box center [78, 167] width 108 height 8
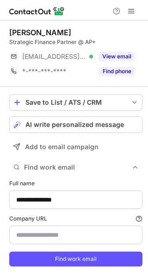
scroll to position [278, 142]
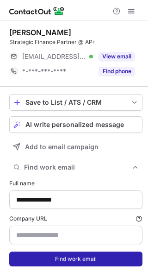
type input "**********"
click at [59, 259] on button "Find work email" at bounding box center [76, 259] width 134 height 15
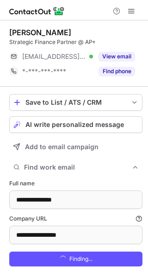
scroll to position [293, 142]
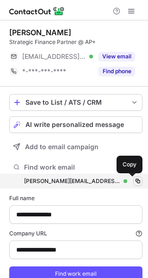
click at [134, 179] on span at bounding box center [137, 181] width 7 height 7
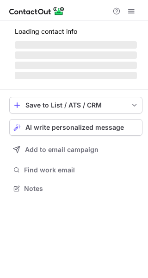
scroll to position [179, 148]
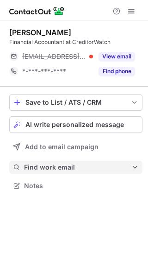
click at [84, 167] on span "Find work email" at bounding box center [78, 167] width 108 height 8
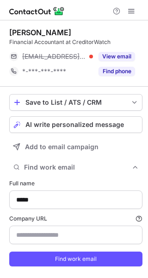
scroll to position [278, 142]
type input "**********"
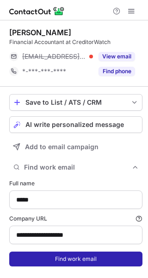
click at [70, 254] on button "Find work email" at bounding box center [76, 259] width 134 height 15
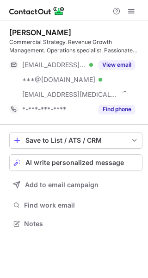
scroll to position [217, 148]
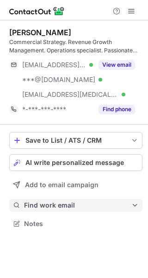
click at [96, 204] on span "Find work email" at bounding box center [78, 205] width 108 height 8
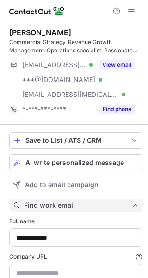
scroll to position [316, 142]
type input "**********"
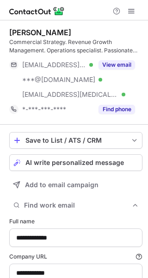
scroll to position [46, 0]
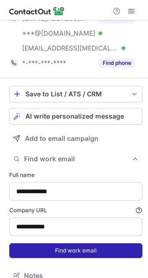
click at [101, 248] on button "Find work email" at bounding box center [76, 250] width 134 height 15
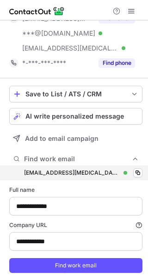
scroll to position [331, 142]
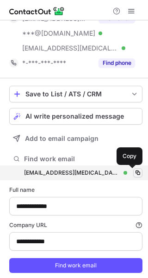
click at [134, 170] on span at bounding box center [137, 172] width 7 height 7
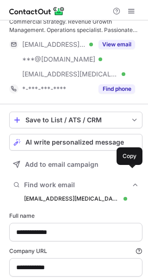
scroll to position [0, 0]
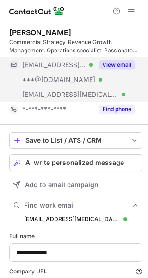
click at [127, 60] on button "View email" at bounding box center [117, 64] width 37 height 9
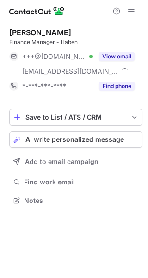
scroll to position [194, 148]
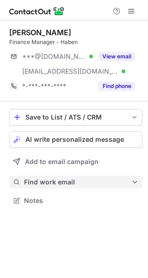
click at [67, 181] on span "Find work email" at bounding box center [78, 182] width 108 height 8
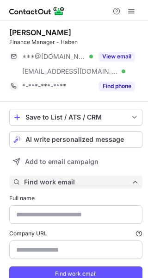
type input "**********"
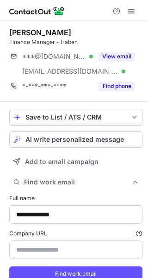
scroll to position [293, 142]
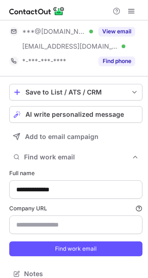
type input "**********"
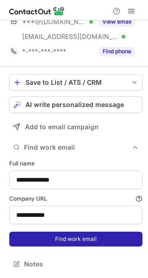
click at [83, 236] on button "Find work email" at bounding box center [76, 239] width 134 height 15
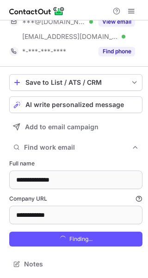
scroll to position [307, 142]
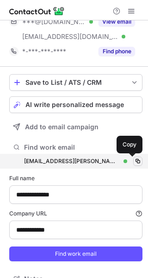
click at [134, 161] on span at bounding box center [137, 161] width 7 height 7
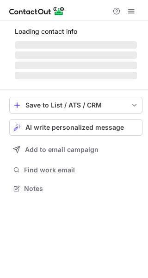
scroll to position [179, 148]
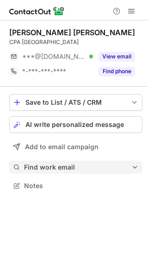
click at [76, 167] on span "Find work email" at bounding box center [78, 167] width 108 height 8
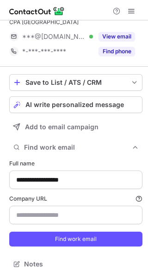
scroll to position [0, 0]
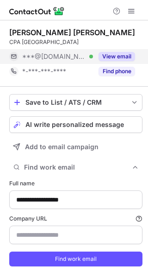
click at [120, 54] on button "View email" at bounding box center [117, 56] width 37 height 9
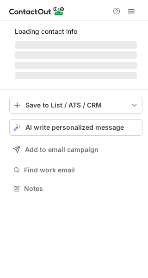
scroll to position [194, 148]
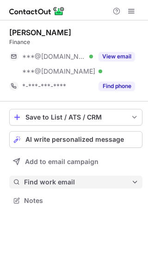
drag, startPoint x: 66, startPoint y: 183, endPoint x: 78, endPoint y: 187, distance: 12.3
click at [67, 183] on span "Find work email" at bounding box center [78, 182] width 108 height 8
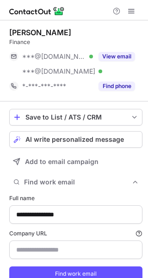
scroll to position [293, 142]
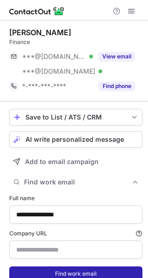
type input "**********"
click at [81, 272] on button "Find work email" at bounding box center [76, 274] width 134 height 15
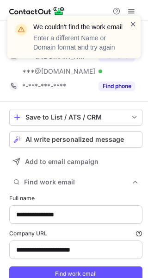
click at [135, 24] on span at bounding box center [133, 23] width 7 height 9
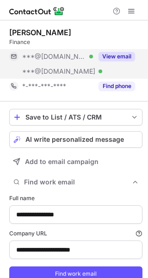
click at [114, 55] on button "View email" at bounding box center [117, 56] width 37 height 9
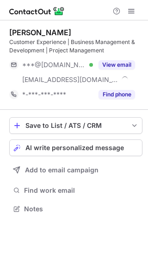
scroll to position [203, 148]
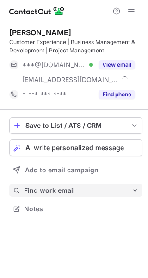
drag, startPoint x: 49, startPoint y: 185, endPoint x: 89, endPoint y: 179, distance: 40.3
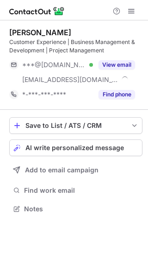
click at [49, 185] on button "Find work email" at bounding box center [76, 190] width 134 height 13
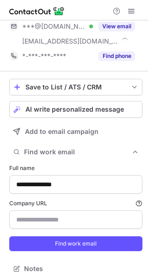
scroll to position [43, 0]
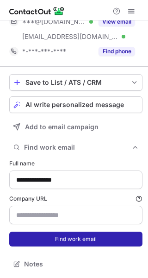
type input "**********"
click at [112, 236] on button "Find work email" at bounding box center [76, 239] width 134 height 15
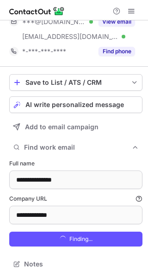
scroll to position [316, 142]
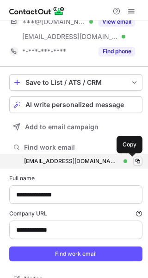
click at [134, 159] on span at bounding box center [137, 161] width 7 height 7
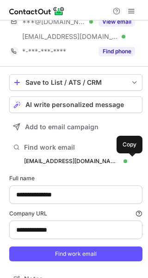
scroll to position [0, 0]
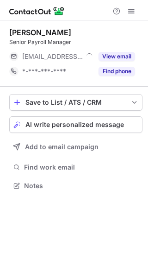
scroll to position [179, 148]
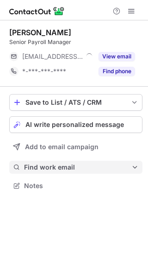
click at [40, 165] on span "Find work email" at bounding box center [78, 167] width 108 height 8
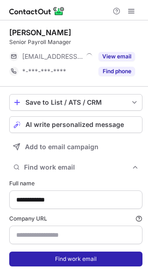
type input "**********"
click at [58, 257] on button "Find work email" at bounding box center [76, 259] width 134 height 15
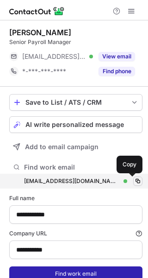
click at [134, 180] on span at bounding box center [137, 181] width 7 height 7
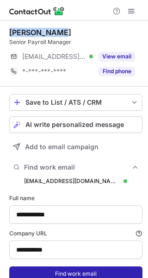
drag, startPoint x: 57, startPoint y: 29, endPoint x: 8, endPoint y: 26, distance: 49.2
click at [8, 26] on div "**********" at bounding box center [74, 166] width 148 height 293
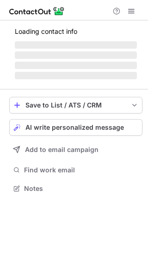
scroll to position [179, 148]
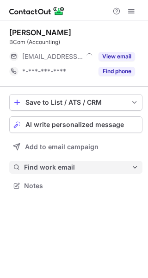
click at [63, 168] on span "Find work email" at bounding box center [78, 167] width 108 height 8
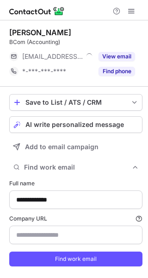
scroll to position [278, 142]
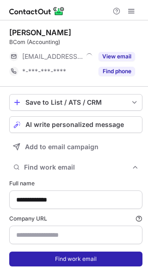
type input "**********"
click at [59, 259] on button "Find work email" at bounding box center [76, 259] width 134 height 15
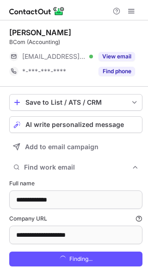
scroll to position [293, 142]
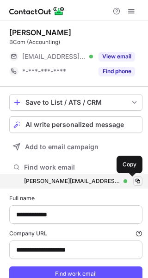
click at [134, 178] on span at bounding box center [137, 181] width 7 height 7
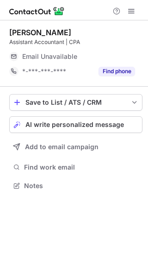
scroll to position [179, 148]
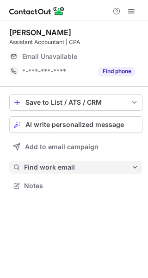
click at [70, 173] on button "Find work email" at bounding box center [76, 167] width 134 height 13
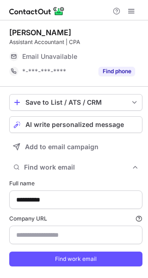
scroll to position [278, 142]
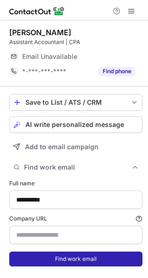
type input "**********"
click at [44, 256] on button "Find work email" at bounding box center [76, 259] width 134 height 15
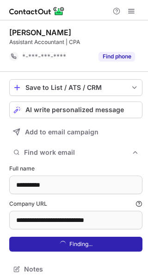
scroll to position [263, 142]
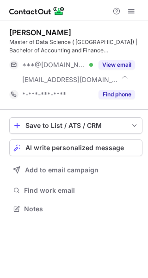
scroll to position [203, 148]
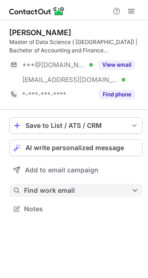
click at [96, 191] on span "Find work email" at bounding box center [78, 190] width 108 height 8
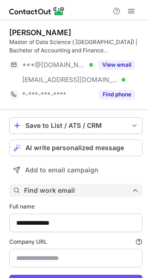
scroll to position [301, 142]
type input "**********"
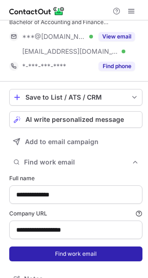
scroll to position [43, 0]
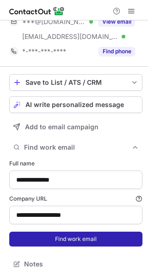
click at [118, 241] on button "Find work email" at bounding box center [76, 239] width 134 height 15
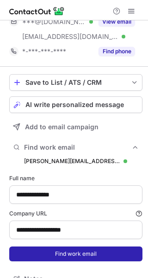
scroll to position [316, 142]
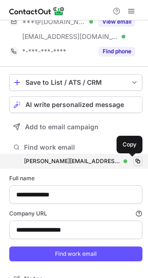
click at [134, 161] on span at bounding box center [137, 161] width 7 height 7
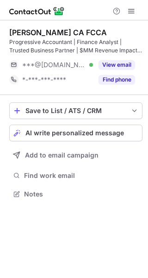
scroll to position [188, 148]
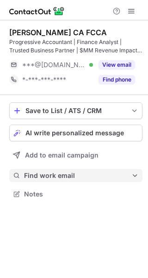
click at [75, 174] on span "Find work email" at bounding box center [78, 176] width 108 height 8
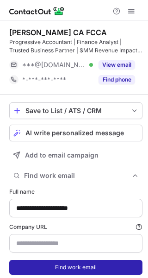
scroll to position [28, 0]
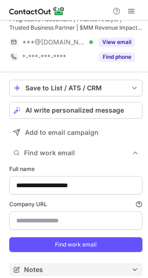
type input "**********"
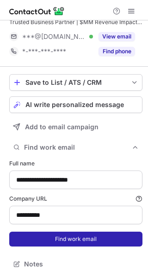
click at [71, 241] on button "Find work email" at bounding box center [76, 239] width 134 height 15
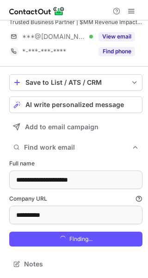
scroll to position [301, 142]
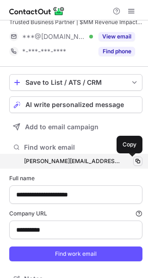
click at [134, 158] on span at bounding box center [137, 161] width 7 height 7
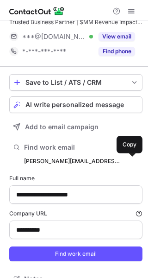
scroll to position [0, 0]
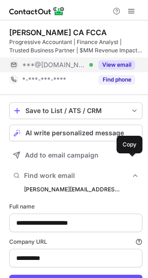
click at [115, 59] on div "View email" at bounding box center [114, 64] width 42 height 15
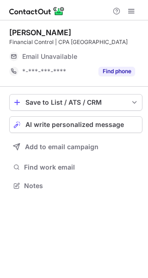
scroll to position [179, 148]
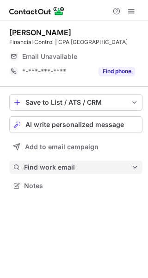
click at [62, 169] on span "Find work email" at bounding box center [78, 167] width 108 height 8
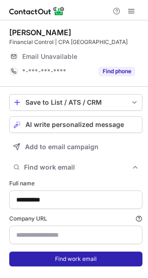
type input "**********"
click at [59, 257] on button "Find work email" at bounding box center [76, 259] width 134 height 15
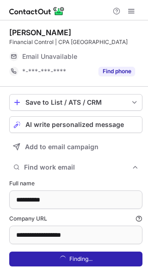
scroll to position [293, 142]
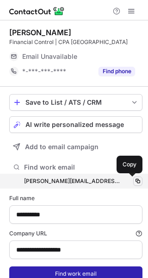
click at [134, 179] on span at bounding box center [137, 181] width 7 height 7
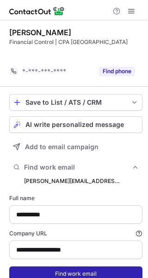
scroll to position [278, 142]
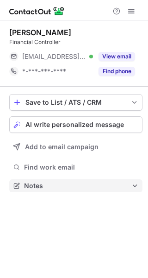
scroll to position [179, 148]
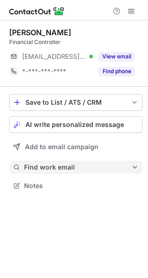
click at [67, 170] on span "Find work email" at bounding box center [78, 167] width 108 height 8
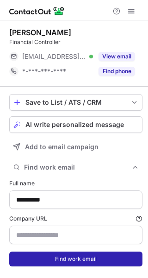
scroll to position [278, 142]
type input "**********"
click at [64, 257] on button "Find work email" at bounding box center [76, 259] width 134 height 15
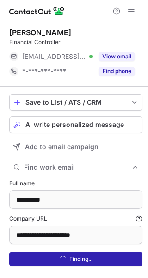
scroll to position [293, 142]
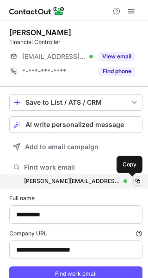
click at [134, 179] on span at bounding box center [137, 181] width 7 height 7
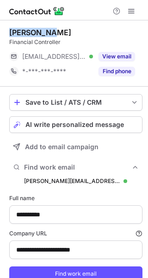
drag, startPoint x: 53, startPoint y: 31, endPoint x: 7, endPoint y: 29, distance: 46.0
click at [7, 29] on div "**********" at bounding box center [74, 166] width 148 height 293
copy div "Leah Davis"
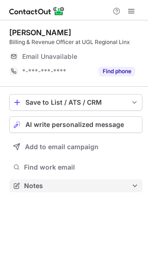
scroll to position [179, 148]
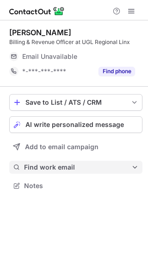
click at [60, 168] on span "Find work email" at bounding box center [78, 167] width 108 height 8
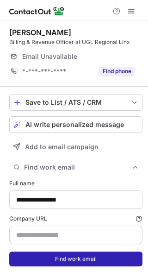
type input "**********"
click at [64, 256] on button "Find work email" at bounding box center [76, 259] width 134 height 15
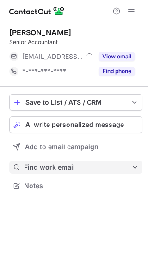
scroll to position [179, 148]
drag, startPoint x: 62, startPoint y: 168, endPoint x: 75, endPoint y: 170, distance: 13.5
click at [62, 168] on span "Find work email" at bounding box center [78, 167] width 108 height 8
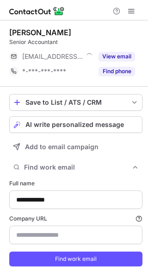
type input "**********"
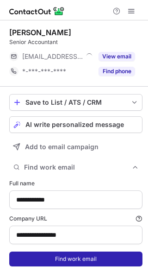
click at [77, 258] on button "Find work email" at bounding box center [76, 259] width 134 height 15
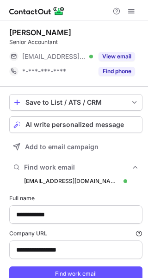
scroll to position [293, 142]
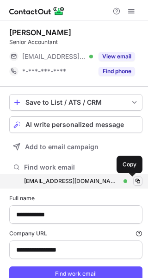
click at [134, 180] on span at bounding box center [137, 181] width 7 height 7
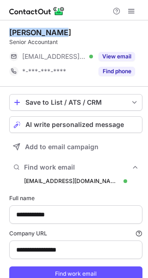
drag, startPoint x: 54, startPoint y: 31, endPoint x: 6, endPoint y: 29, distance: 48.3
click at [6, 29] on div "**********" at bounding box center [74, 166] width 148 height 293
copy div "Kajal Mathur"
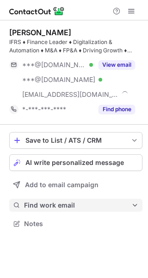
scroll to position [217, 148]
click at [55, 203] on span "Find work email" at bounding box center [78, 205] width 108 height 8
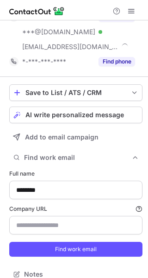
scroll to position [58, 0]
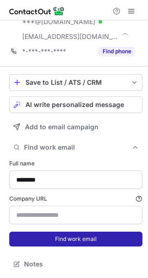
type input "**********"
click at [110, 242] on button "Find work email" at bounding box center [76, 239] width 134 height 15
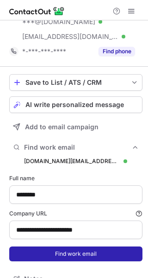
scroll to position [331, 142]
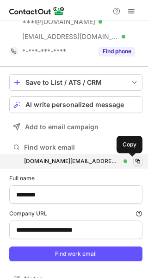
click at [134, 159] on span at bounding box center [137, 161] width 7 height 7
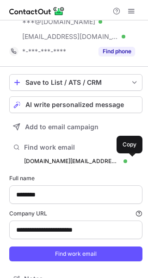
scroll to position [0, 0]
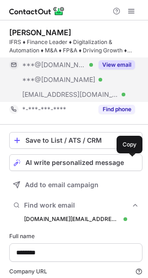
click at [112, 65] on button "View email" at bounding box center [117, 64] width 37 height 9
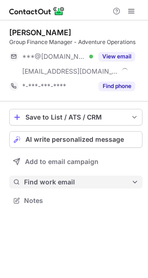
scroll to position [194, 148]
click at [49, 179] on span "Find work email" at bounding box center [78, 182] width 108 height 8
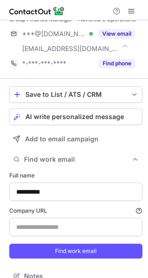
scroll to position [9, 0]
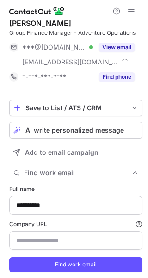
type input "**********"
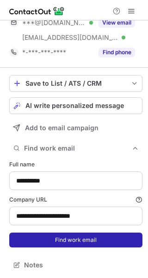
scroll to position [33, 0]
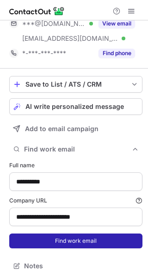
click at [116, 242] on button "Find work email" at bounding box center [76, 241] width 134 height 15
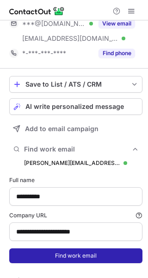
scroll to position [307, 142]
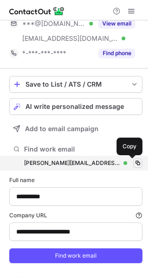
click at [134, 161] on span at bounding box center [137, 162] width 7 height 7
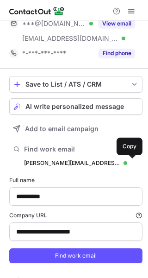
scroll to position [0, 0]
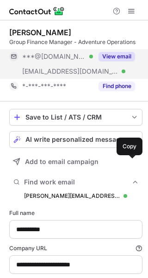
click at [112, 54] on button "View email" at bounding box center [117, 56] width 37 height 9
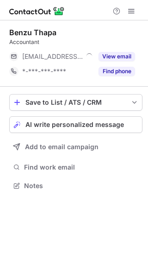
scroll to position [179, 148]
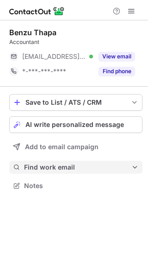
click at [70, 166] on span "Find work email" at bounding box center [78, 167] width 108 height 8
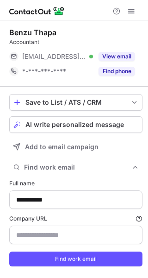
type input "**********"
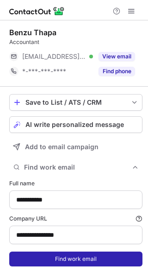
click at [80, 259] on button "Find work email" at bounding box center [76, 259] width 134 height 15
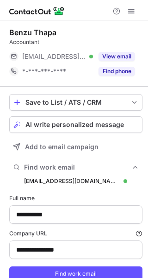
scroll to position [293, 142]
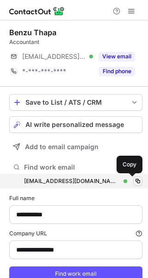
click at [134, 180] on span at bounding box center [137, 181] width 7 height 7
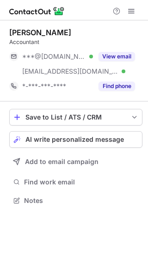
scroll to position [194, 148]
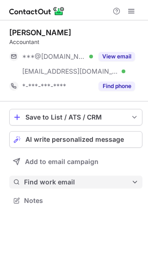
drag, startPoint x: 67, startPoint y: 185, endPoint x: 84, endPoint y: 183, distance: 17.3
click at [67, 185] on span "Find work email" at bounding box center [78, 182] width 108 height 8
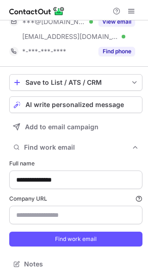
scroll to position [0, 0]
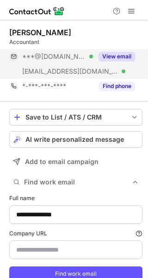
click at [120, 57] on button "View email" at bounding box center [117, 56] width 37 height 9
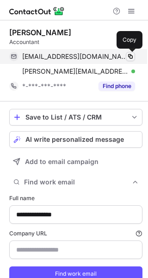
click at [129, 55] on span at bounding box center [130, 56] width 7 height 7
